Goal: Ask a question

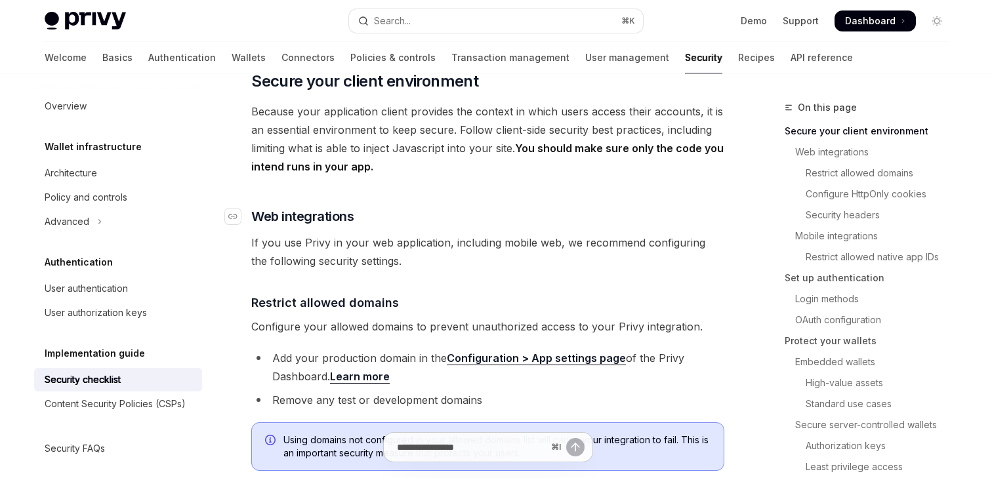
click at [471, 207] on h3 "​ Web integrations" at bounding box center [487, 216] width 473 height 18
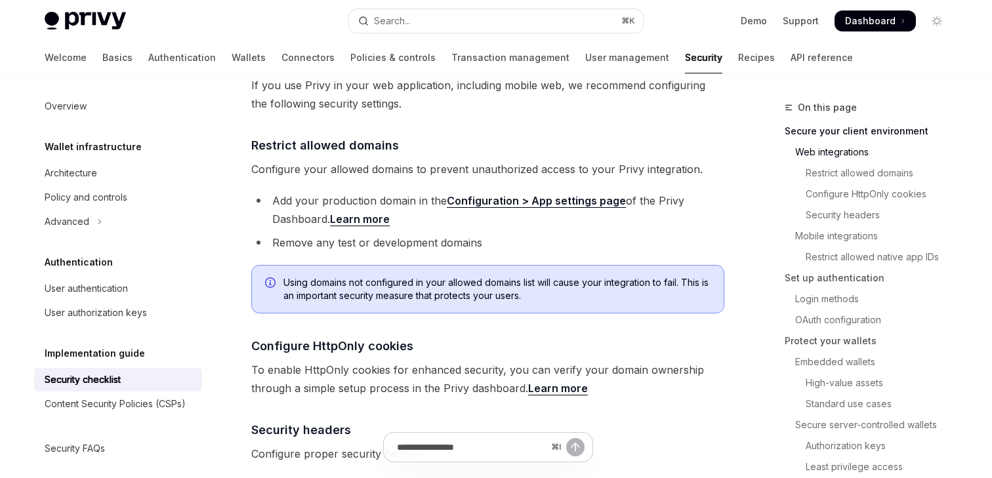
scroll to position [433, 0]
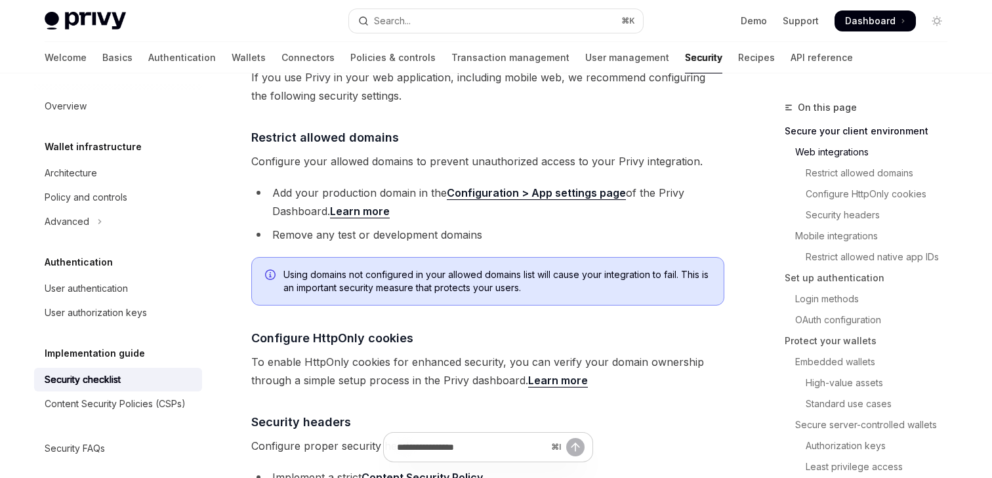
click at [452, 200] on li "Add your production domain in the Configuration > App settings page of the Priv…" at bounding box center [487, 202] width 473 height 37
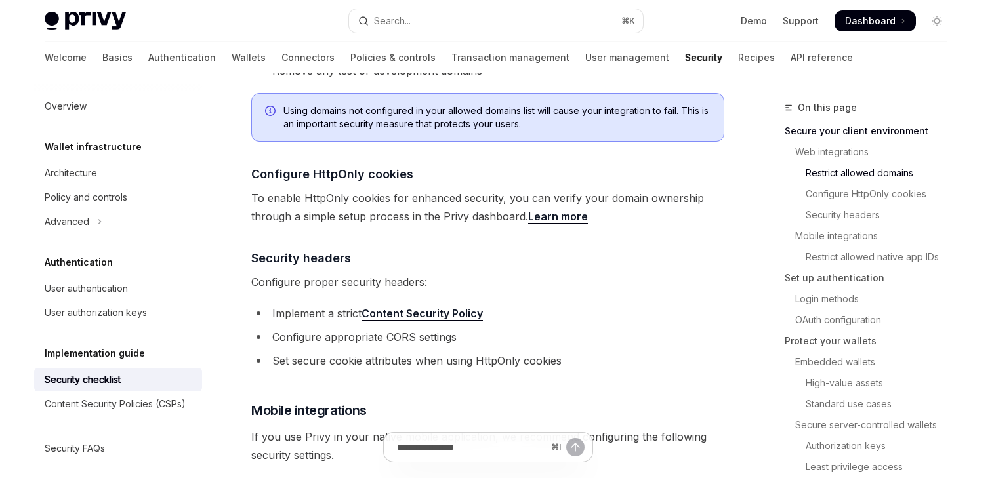
click at [436, 194] on span "To enable HttpOnly cookies for enhanced security, you can verify your domain ow…" at bounding box center [487, 207] width 473 height 37
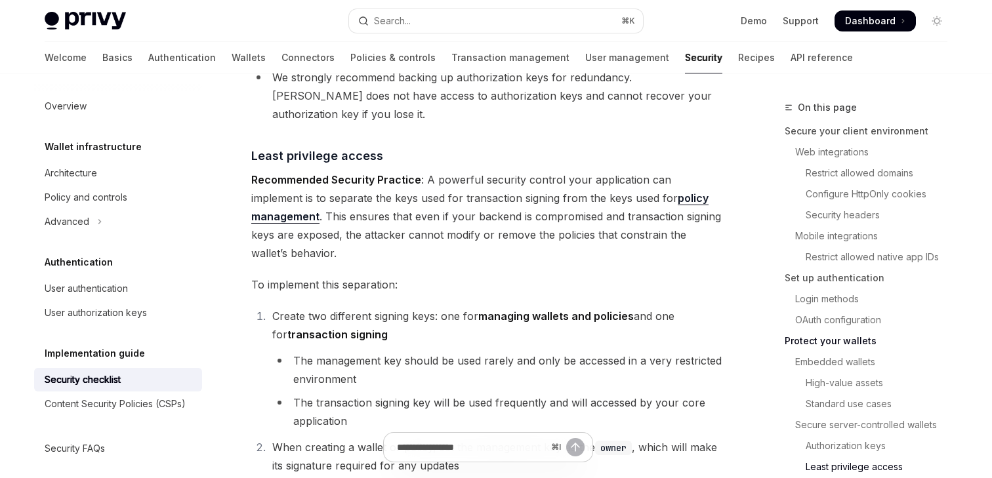
scroll to position [2497, 0]
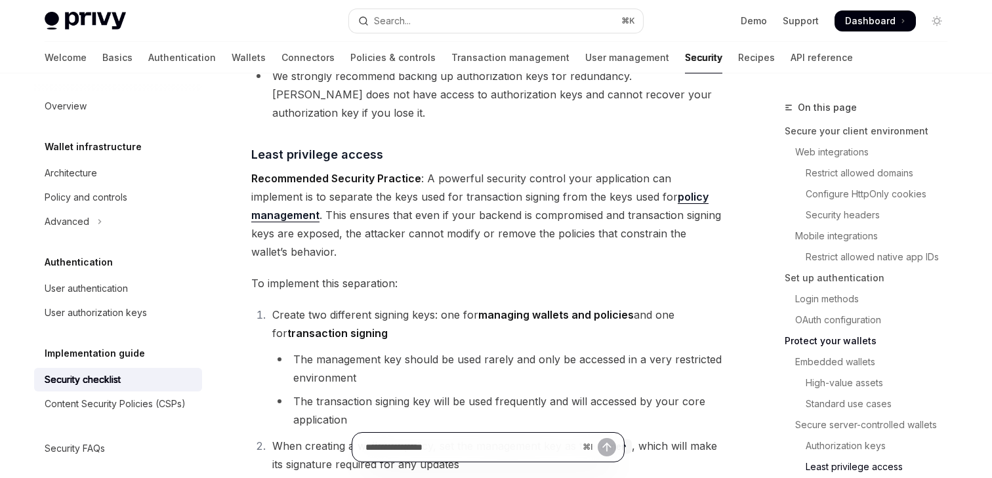
click at [464, 442] on input "Ask a question..." at bounding box center [471, 447] width 212 height 29
paste input "**********"
drag, startPoint x: 459, startPoint y: 446, endPoint x: 402, endPoint y: 449, distance: 57.8
click at [402, 449] on input "**********" at bounding box center [471, 447] width 213 height 29
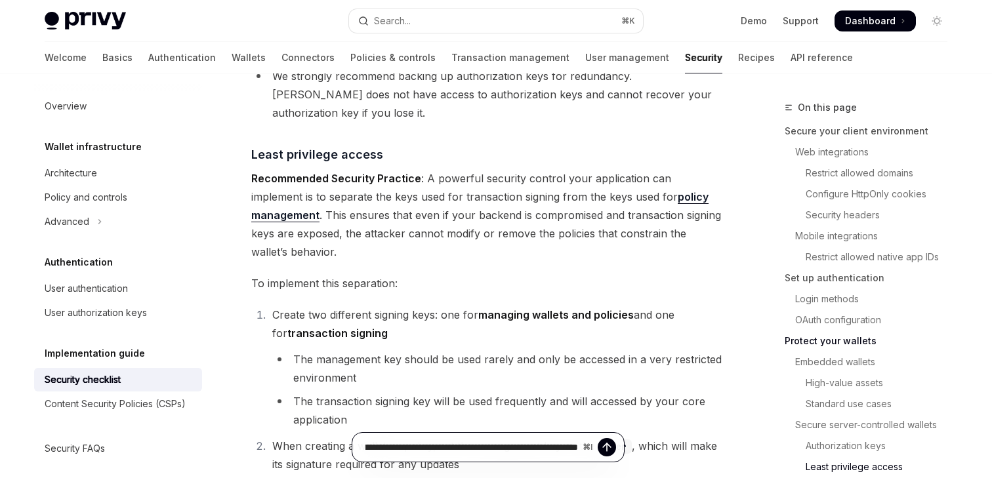
scroll to position [0, 120]
type input "**********"
click at [605, 448] on icon "Send message" at bounding box center [606, 447] width 13 height 13
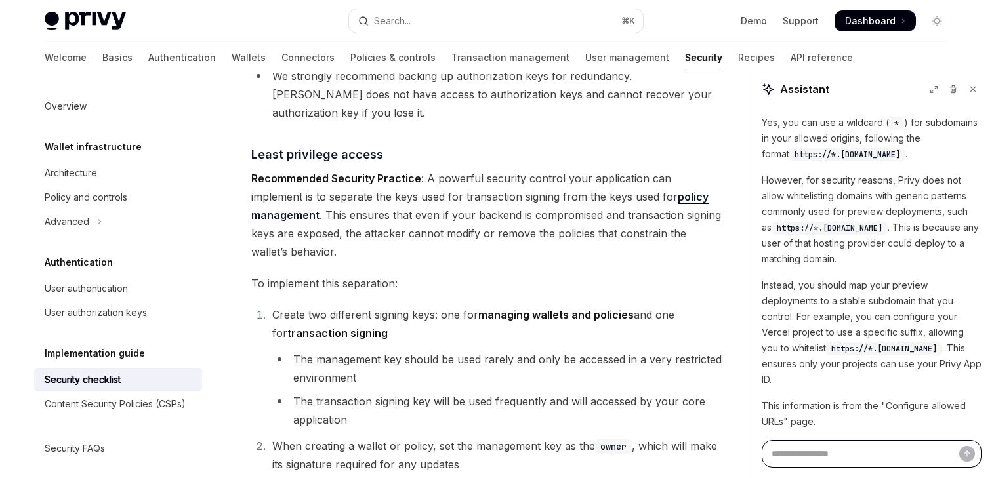
type textarea "*"
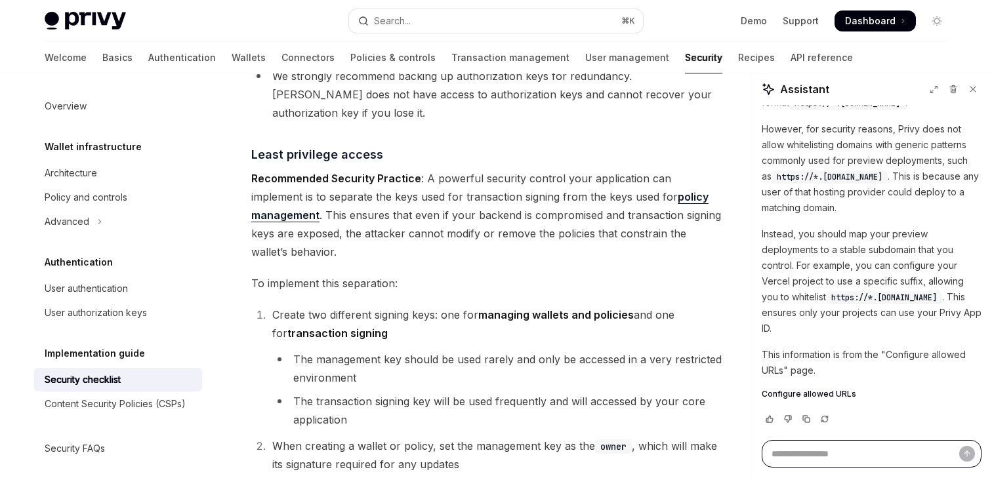
scroll to position [130, 0]
drag, startPoint x: 843, startPoint y: 219, endPoint x: 847, endPoint y: 271, distance: 52.0
click at [847, 271] on p "Instead, you should map your preview deployments to a stable subdomain that you…" at bounding box center [872, 281] width 220 height 110
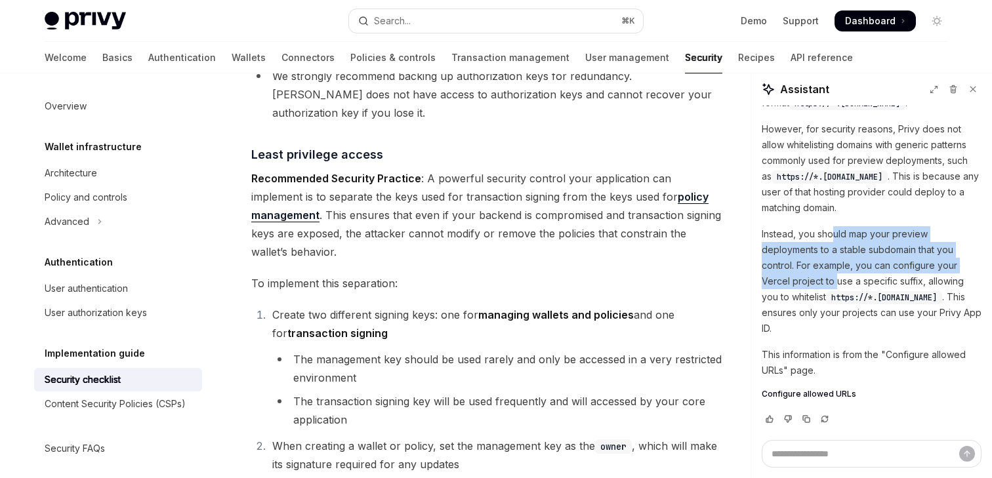
drag, startPoint x: 835, startPoint y: 226, endPoint x: 835, endPoint y: 265, distance: 39.4
click at [835, 265] on p "Instead, you should map your preview deployments to a stable subdomain that you…" at bounding box center [872, 281] width 220 height 110
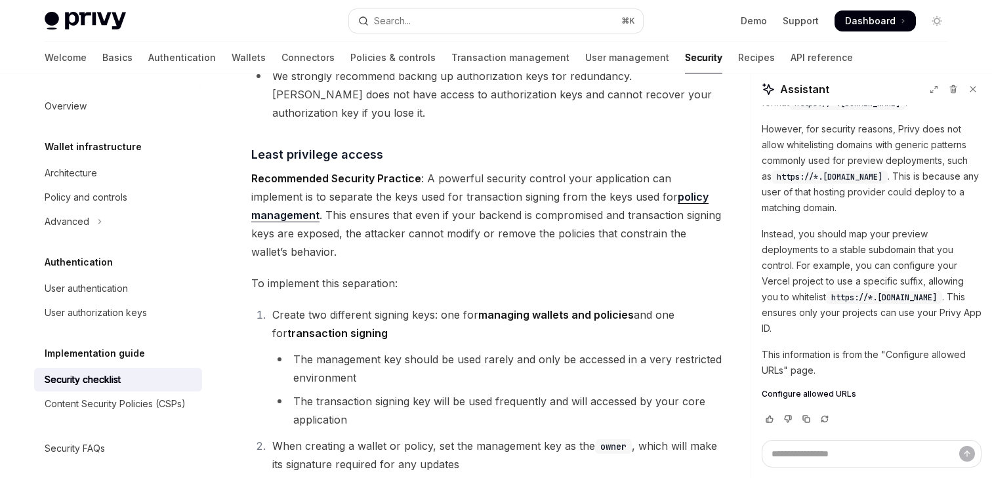
copy span "https://*.[DOMAIN_NAME]"
drag, startPoint x: 768, startPoint y: 298, endPoint x: 923, endPoint y: 295, distance: 154.9
click at [923, 295] on code "https://*.[DOMAIN_NAME]" at bounding box center [884, 297] width 116 height 13
